Goal: Task Accomplishment & Management: Manage account settings

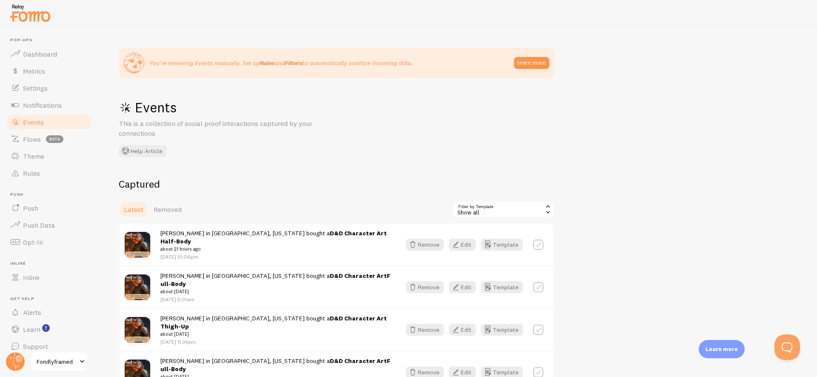
scroll to position [57, 0]
click at [429, 281] on button "Remove" at bounding box center [425, 287] width 38 height 12
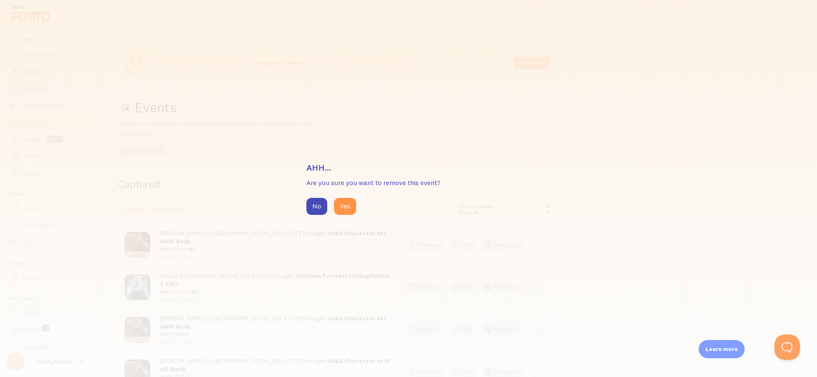
click at [302, 206] on div "Ahh... Are you sure you want to remove this event? No Yes" at bounding box center [408, 188] width 817 height 377
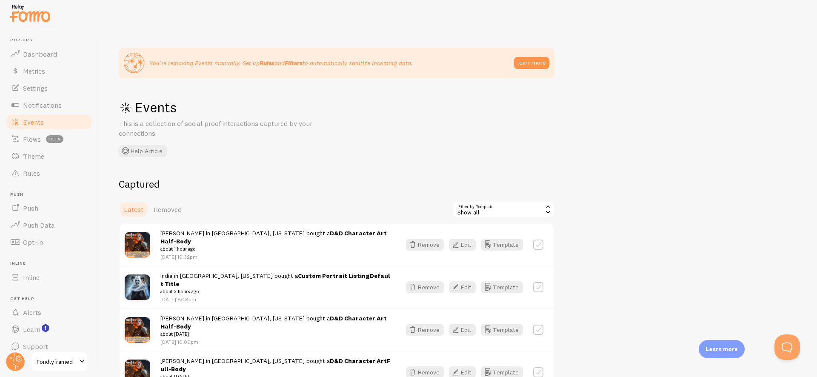
click at [314, 204] on button "No" at bounding box center [307, 208] width 23 height 19
click at [432, 281] on button "Remove" at bounding box center [425, 287] width 38 height 12
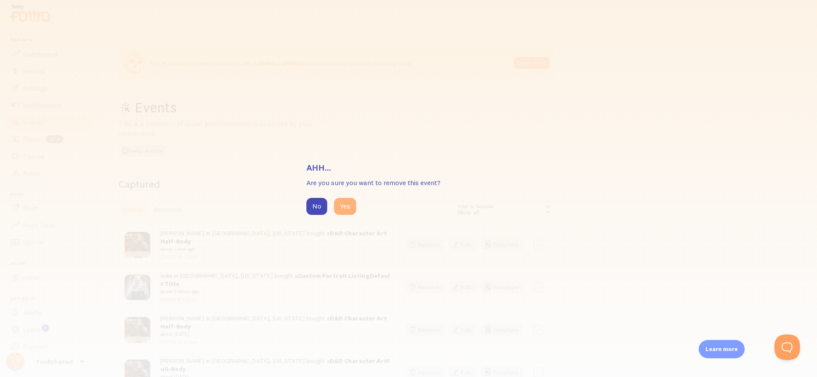
click at [348, 211] on button "Yes" at bounding box center [345, 206] width 22 height 17
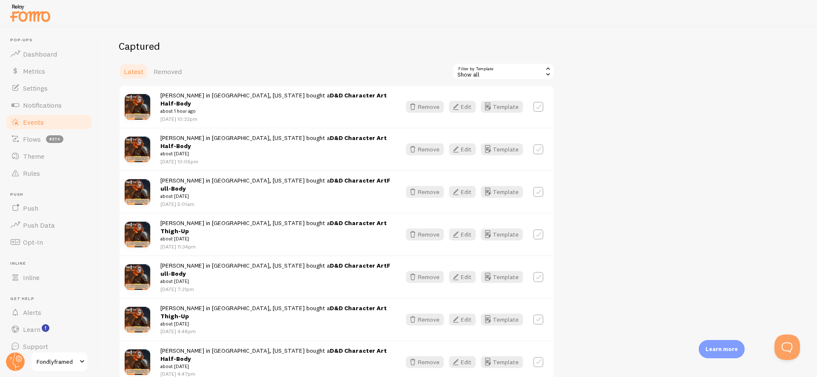
scroll to position [136, 0]
